Goal: Transaction & Acquisition: Purchase product/service

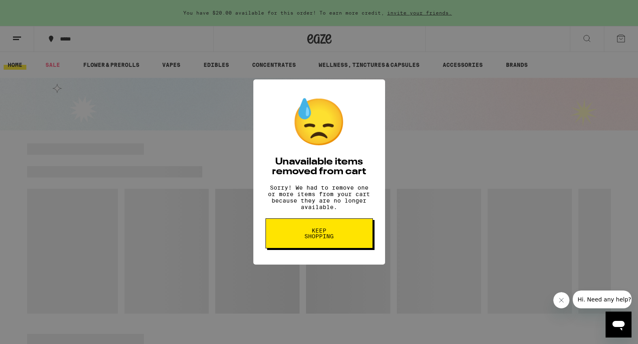
click at [330, 238] on span "Keep Shopping" at bounding box center [319, 233] width 42 height 11
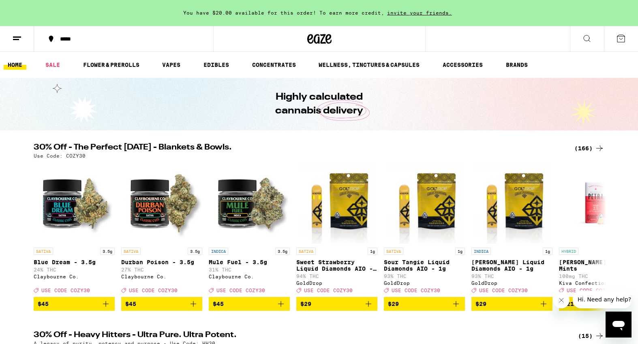
click at [623, 38] on icon at bounding box center [621, 39] width 10 height 10
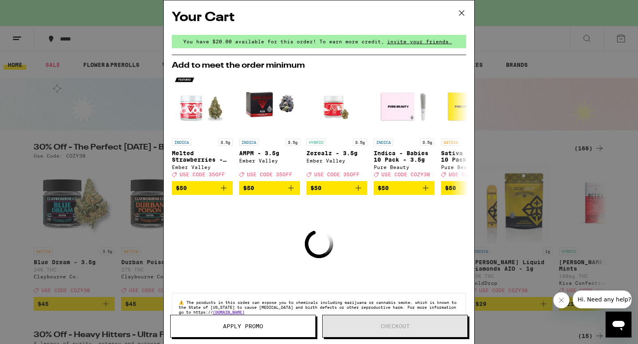
click at [559, 58] on div "Your Cart You have $20.00 available for this order! To earn more credit, invite…" at bounding box center [319, 172] width 638 height 344
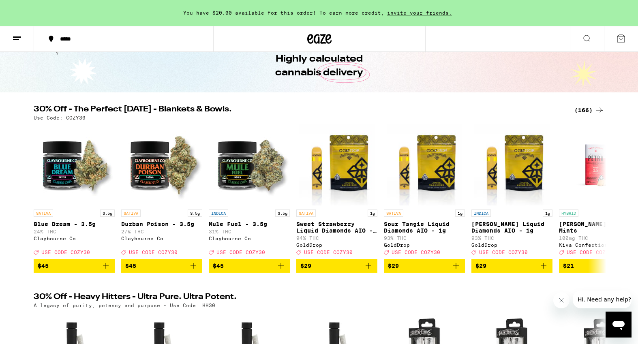
scroll to position [45, 0]
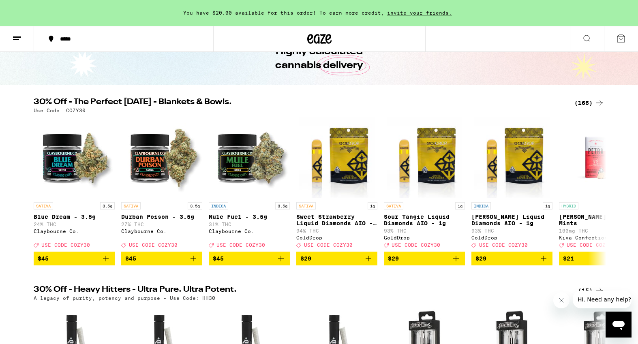
click at [581, 103] on div "(166)" at bounding box center [589, 103] width 30 height 10
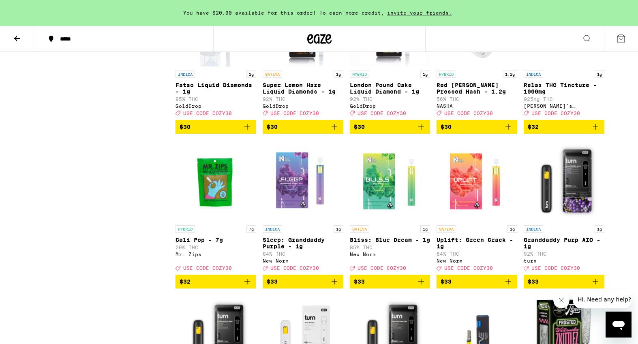
scroll to position [3427, 0]
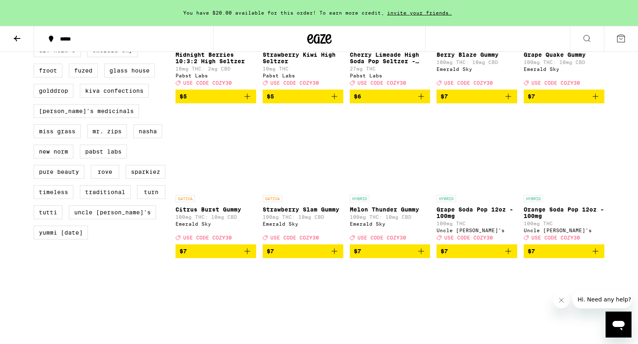
scroll to position [522, 0]
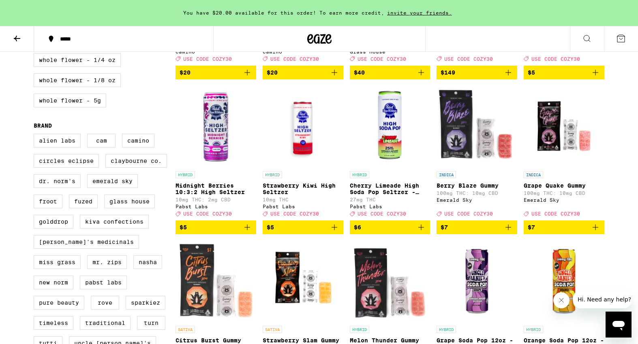
click at [19, 37] on icon at bounding box center [17, 39] width 10 height 10
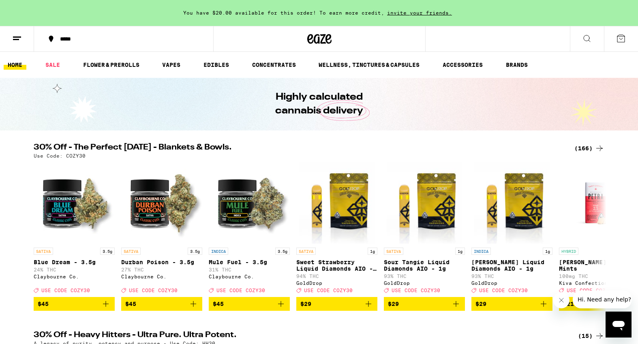
click at [587, 41] on icon at bounding box center [587, 39] width 10 height 10
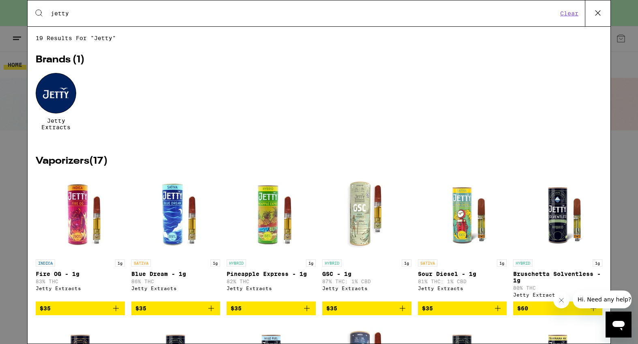
type input "jetty"
click at [70, 99] on div at bounding box center [56, 93] width 41 height 41
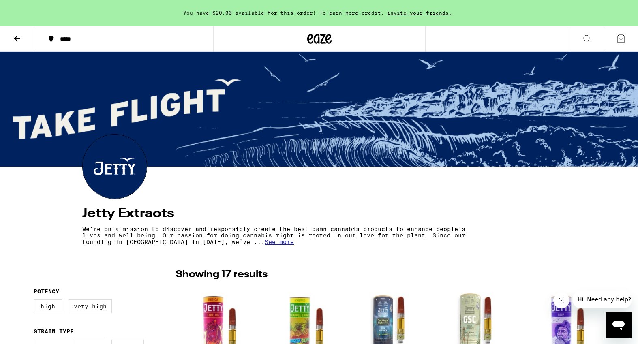
click at [17, 36] on icon at bounding box center [17, 39] width 10 height 10
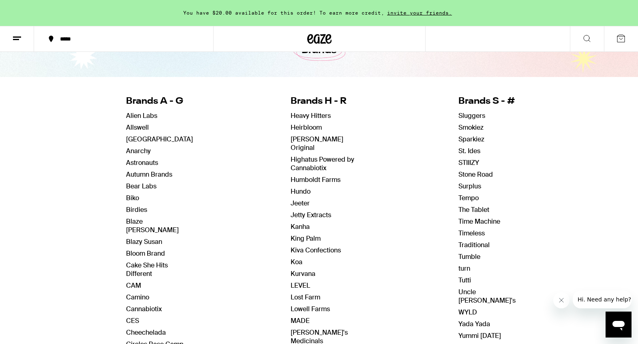
scroll to position [54, 0]
click at [305, 210] on link "Jetty Extracts" at bounding box center [310, 214] width 41 height 9
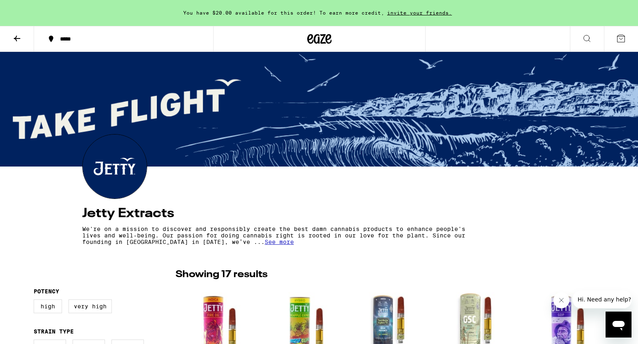
click at [15, 38] on icon at bounding box center [17, 39] width 6 height 6
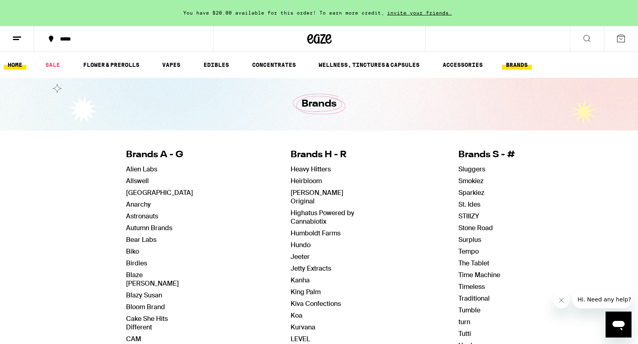
click at [16, 64] on link "HOME" at bounding box center [15, 65] width 23 height 10
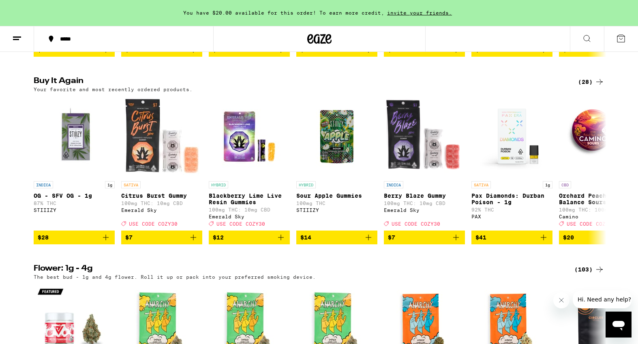
scroll to position [629, 0]
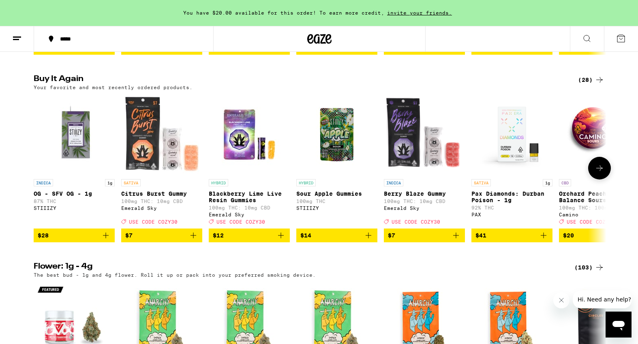
click at [604, 179] on button at bounding box center [599, 168] width 23 height 23
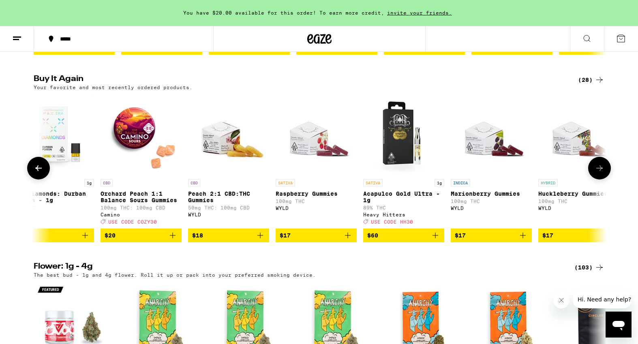
scroll to position [0, 482]
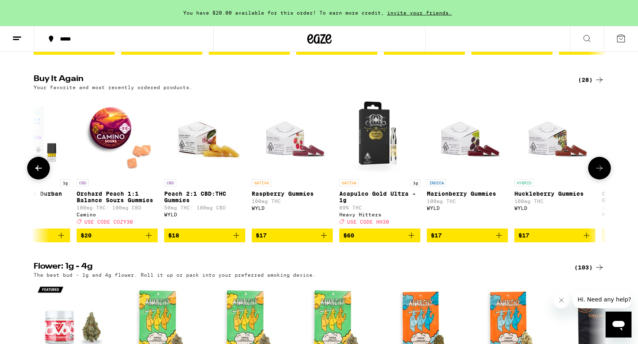
click at [604, 179] on button at bounding box center [599, 168] width 23 height 23
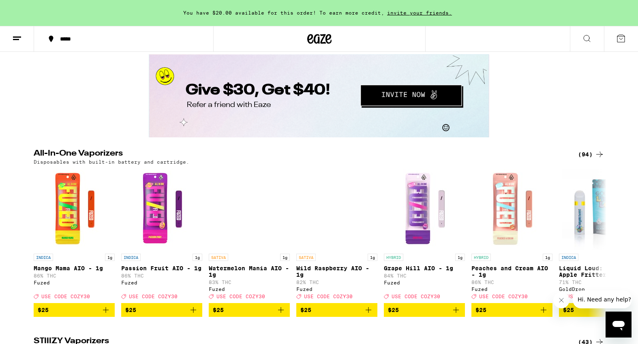
scroll to position [1426, 0]
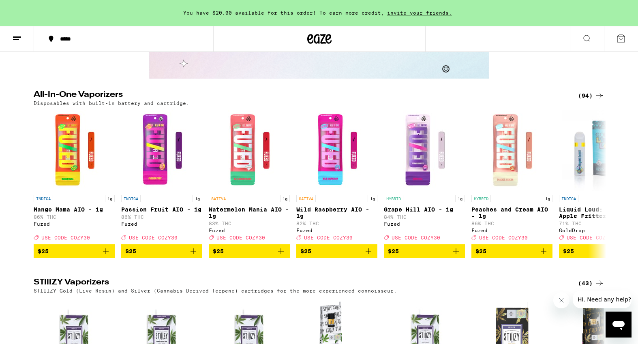
click at [584, 100] on div "(94)" at bounding box center [591, 96] width 26 height 10
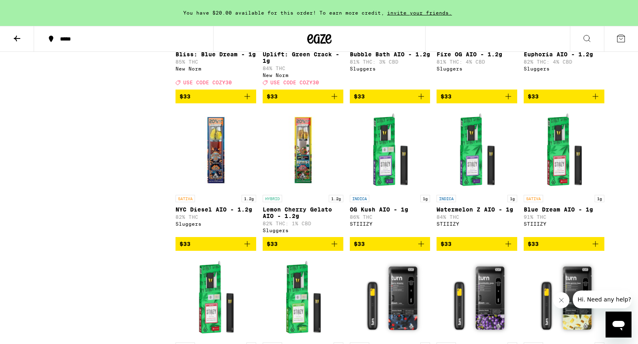
scroll to position [1625, 0]
